Goal: Information Seeking & Learning: Learn about a topic

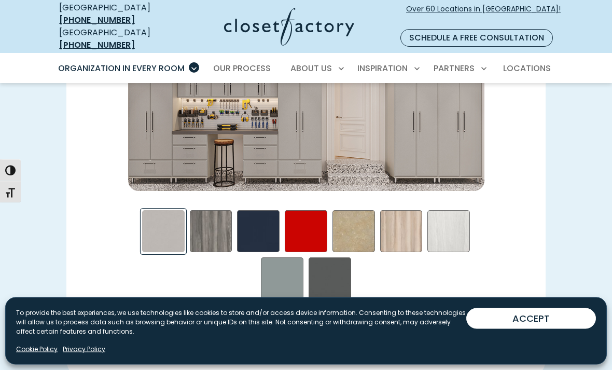
scroll to position [1428, 0]
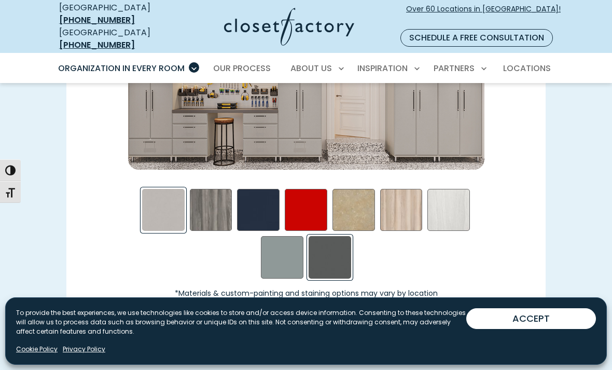
click at [344, 259] on div "Storm Swatch" at bounding box center [330, 257] width 43 height 43
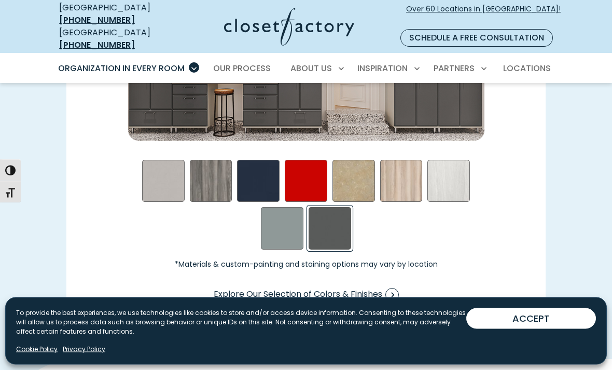
scroll to position [1457, 0]
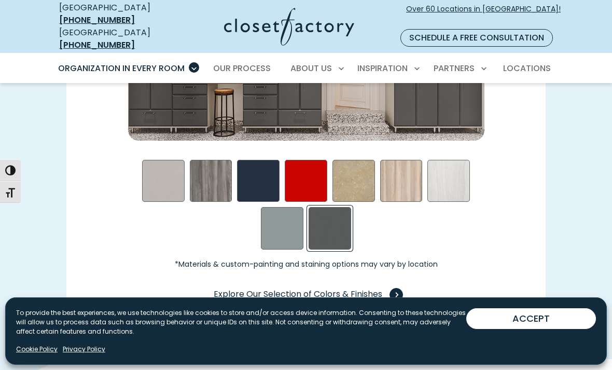
click at [395, 292] on span "Swatch Grid" at bounding box center [396, 294] width 13 height 13
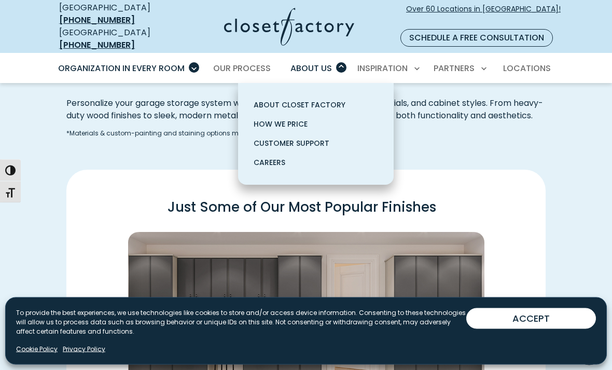
scroll to position [1196, 0]
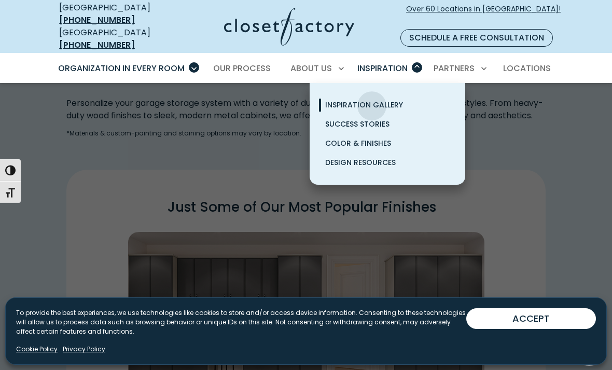
click at [372, 100] on span "Inspiration Gallery" at bounding box center [364, 105] width 78 height 10
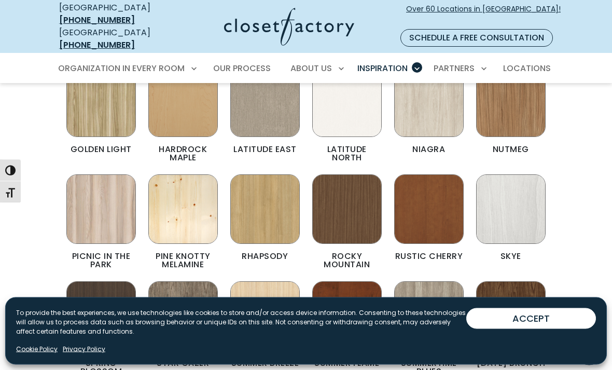
scroll to position [499, 0]
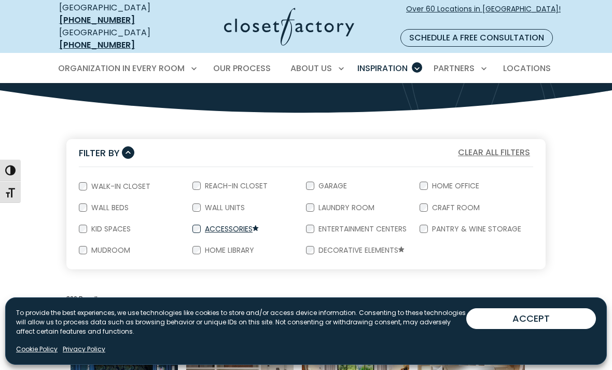
scroll to position [139, 0]
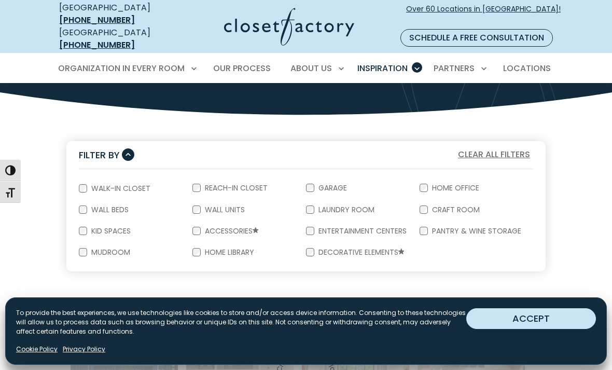
click at [533, 329] on button "ACCEPT" at bounding box center [532, 318] width 130 height 21
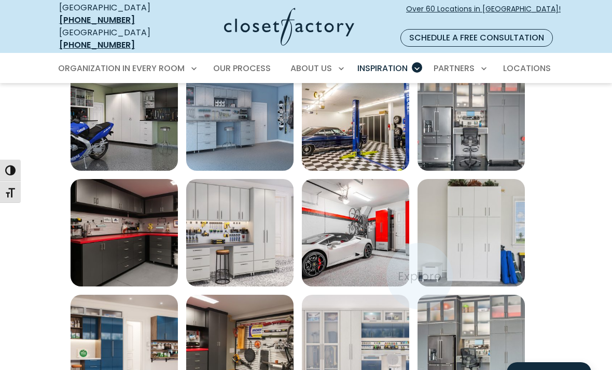
scroll to position [513, 0]
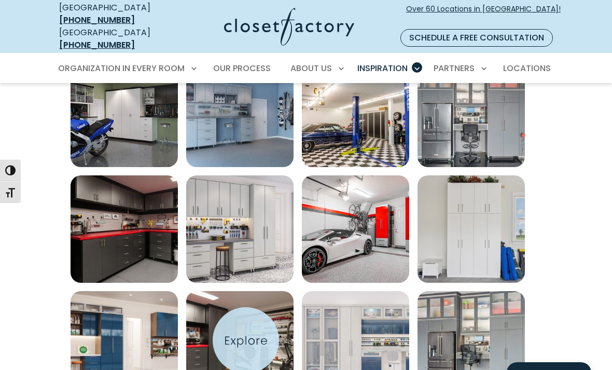
click at [246, 340] on img "Open inspiration gallery to preview enlarged image" at bounding box center [239, 344] width 107 height 107
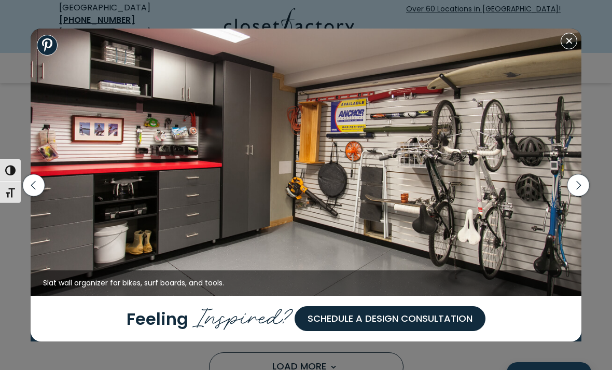
scroll to position [589, 0]
click at [144, 197] on img at bounding box center [306, 162] width 551 height 267
drag, startPoint x: 136, startPoint y: 198, endPoint x: 142, endPoint y: 163, distance: 35.2
click at [142, 163] on img at bounding box center [306, 162] width 551 height 267
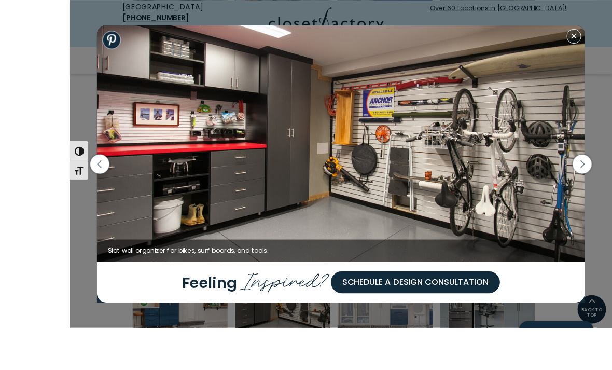
scroll to position [562, 0]
